Goal: Task Accomplishment & Management: Complete application form

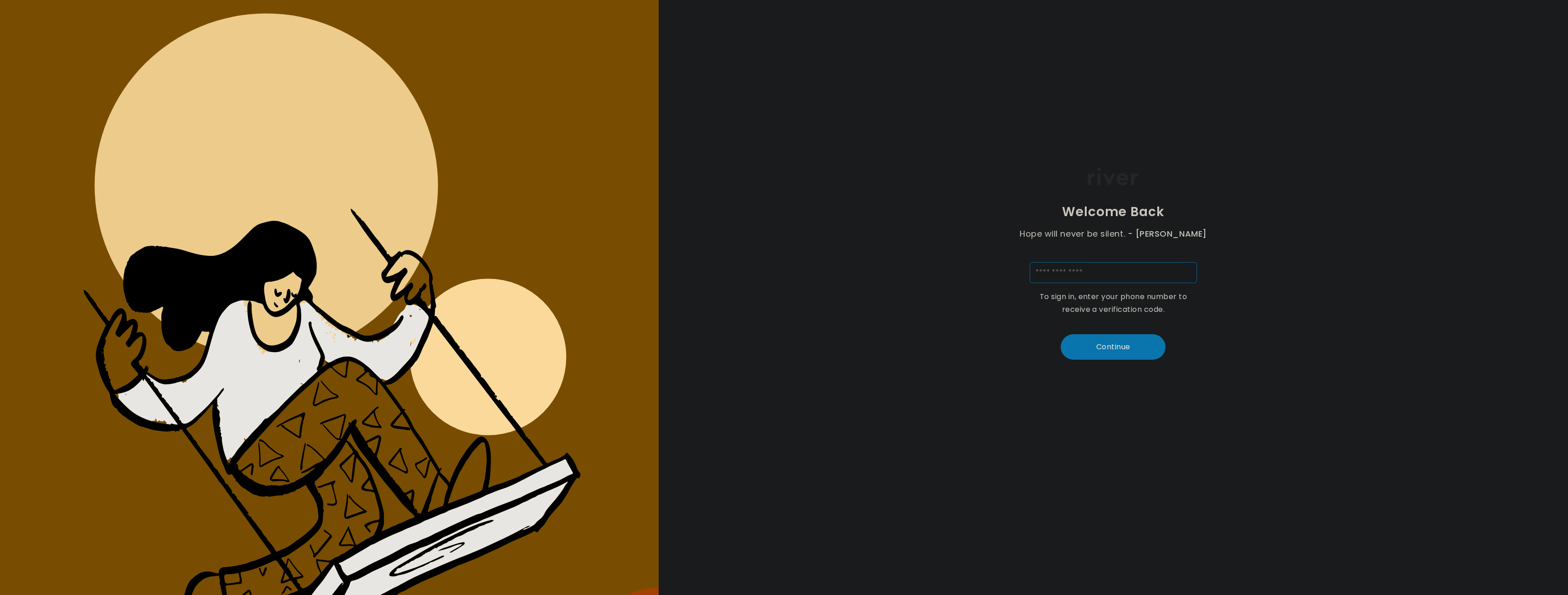
click at [1077, 265] on input "tel" at bounding box center [1113, 273] width 167 height 21
type input "**********"
click at [1124, 346] on button "Continue" at bounding box center [1113, 347] width 105 height 26
type input "*"
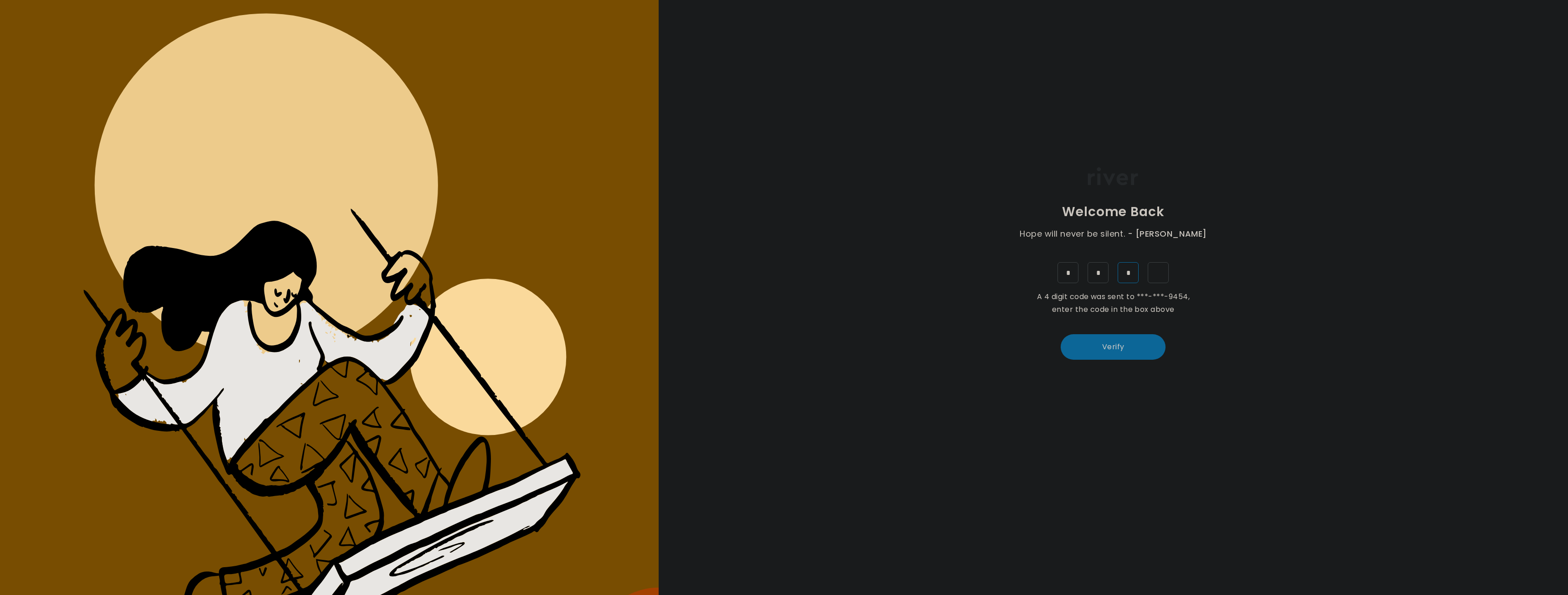
type input "*"
click at [1124, 346] on button "Verify" at bounding box center [1113, 347] width 105 height 26
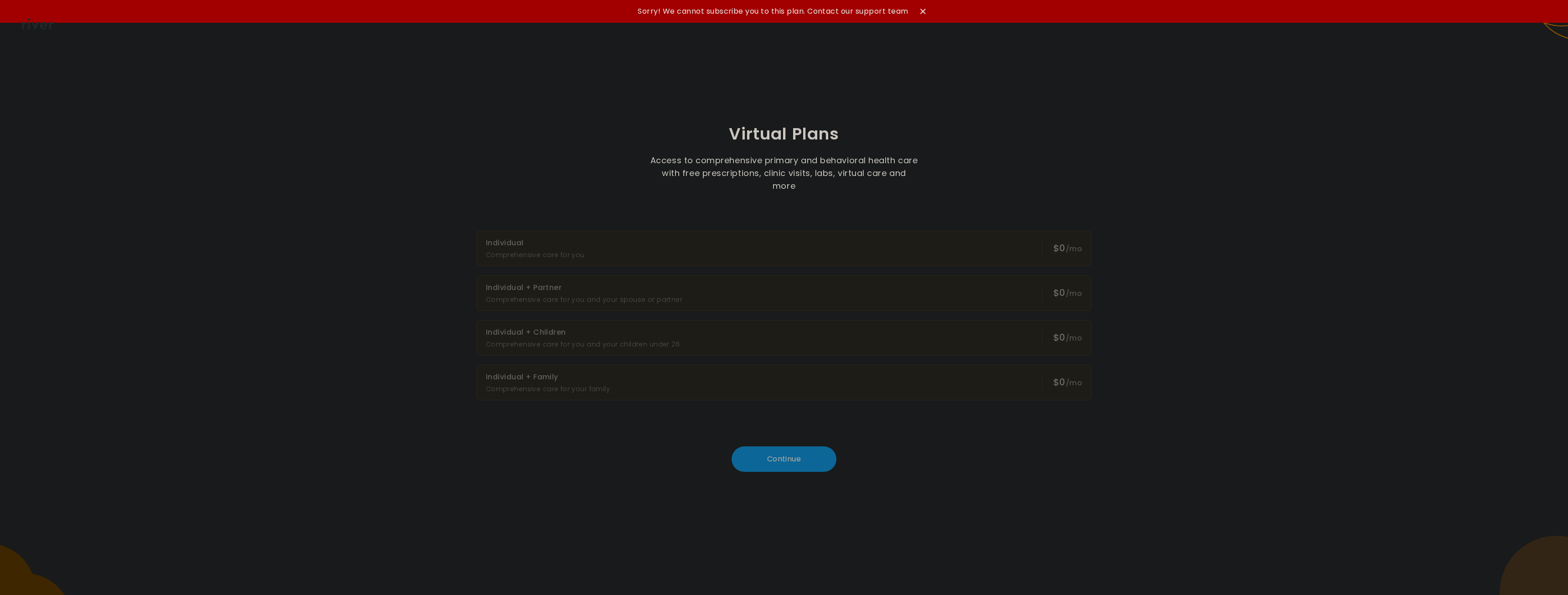
click at [921, 9] on icon at bounding box center [923, 11] width 5 height 5
